Goal: Task Accomplishment & Management: Use online tool/utility

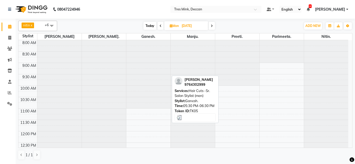
scroll to position [189, 0]
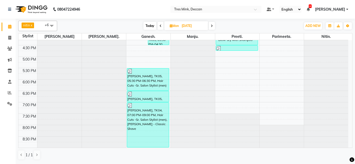
click at [153, 23] on span "Today" at bounding box center [149, 26] width 13 height 8
type input "02-09-2025"
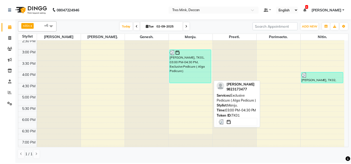
scroll to position [151, 0]
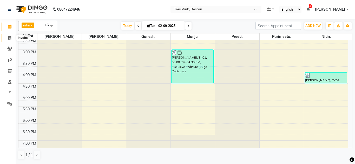
click at [9, 38] on icon at bounding box center [9, 38] width 3 height 4
select select "service"
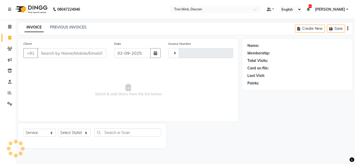
type input "0982"
select select "8055"
click at [70, 28] on link "PREVIOUS INVOICES" at bounding box center [68, 27] width 37 height 5
